Goal: Book appointment/travel/reservation

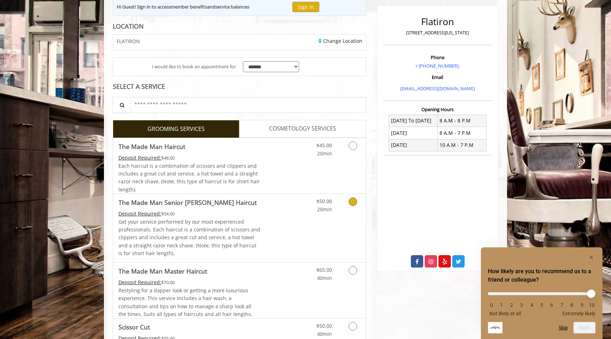
scroll to position [119, 0]
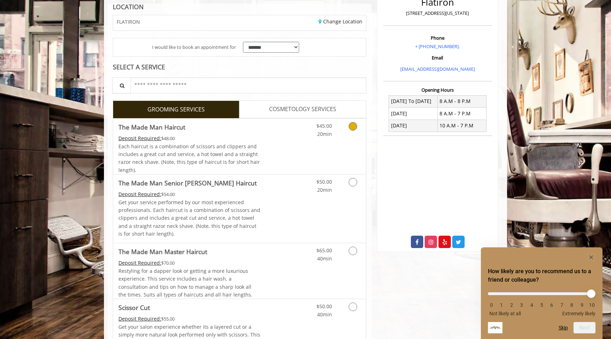
click at [356, 119] on link "Grooming services" at bounding box center [352, 128] width 18 height 19
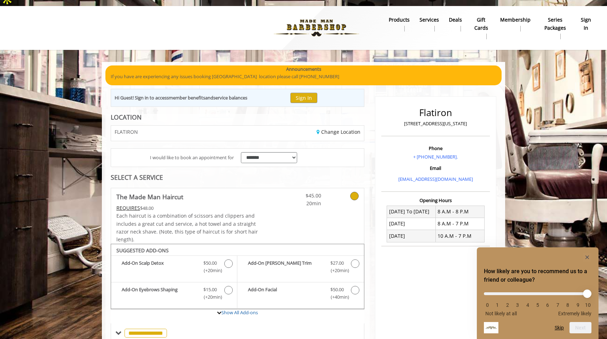
scroll to position [0, 0]
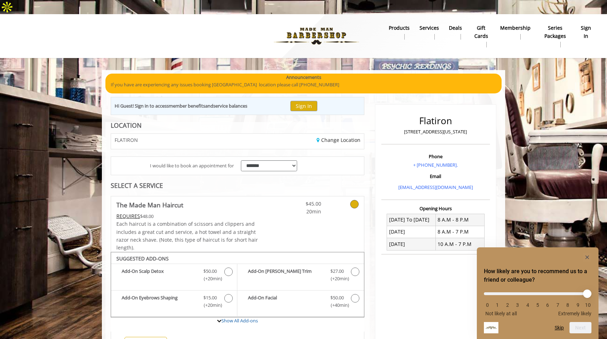
click at [395, 24] on b "products" at bounding box center [399, 28] width 21 height 8
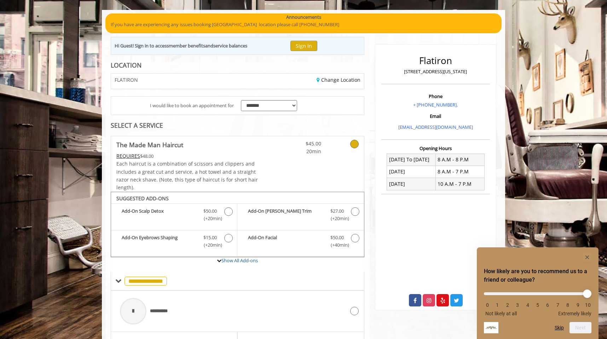
scroll to position [59, 0]
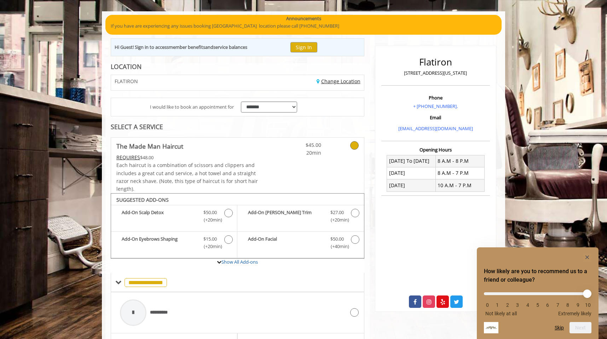
click at [332, 78] on link "Change Location" at bounding box center [339, 81] width 44 height 7
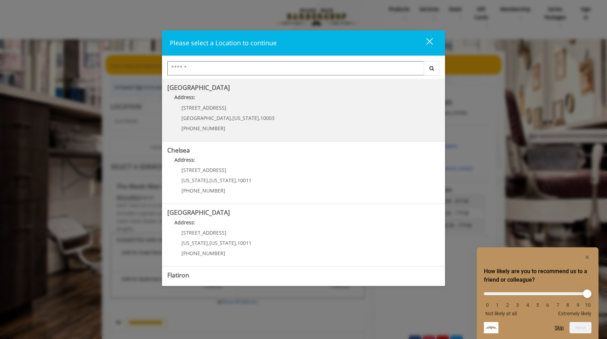
scroll to position [19, 0]
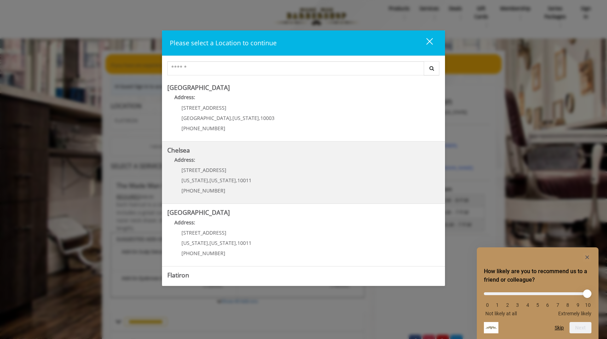
click at [259, 173] on link "Chelsea Address: 169/170 W 23rd St New York , New York , 10011 (917) 639-3902" at bounding box center [303, 173] width 272 height 52
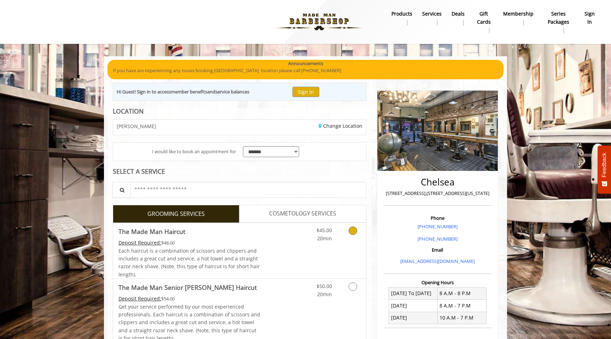
click at [354, 235] on link "Grooming services" at bounding box center [352, 232] width 18 height 19
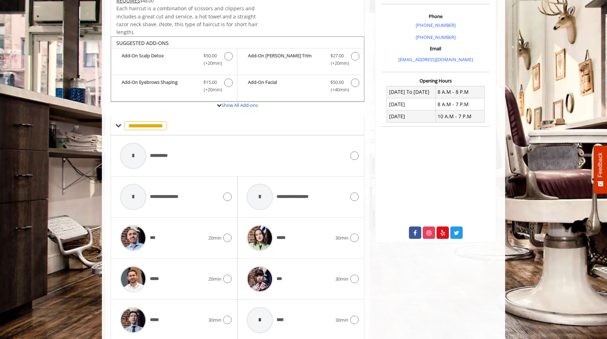
scroll to position [238, 0]
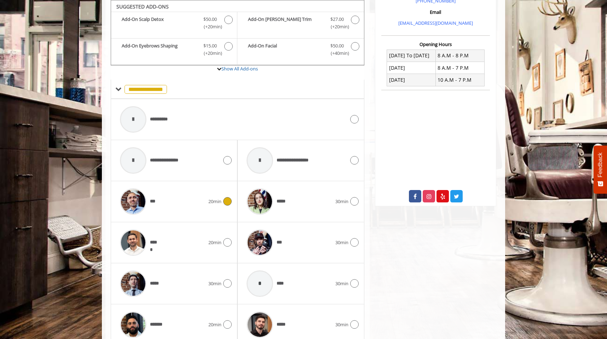
click at [136, 203] on img at bounding box center [133, 201] width 27 height 27
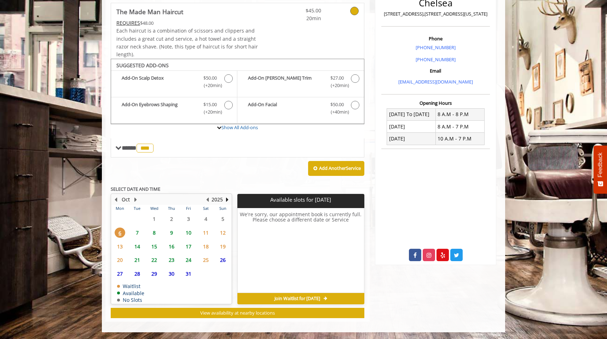
scroll to position [0, 0]
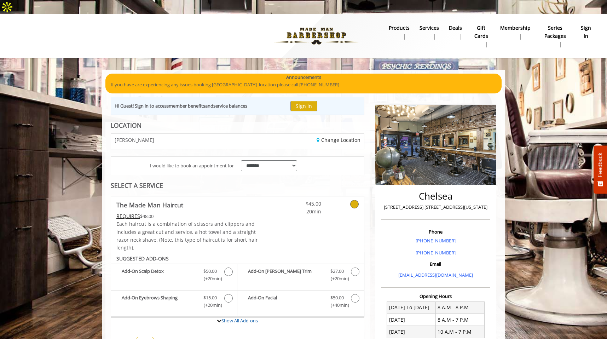
click at [318, 17] on img at bounding box center [316, 36] width 97 height 39
